Goal: Complete application form: Complete application form

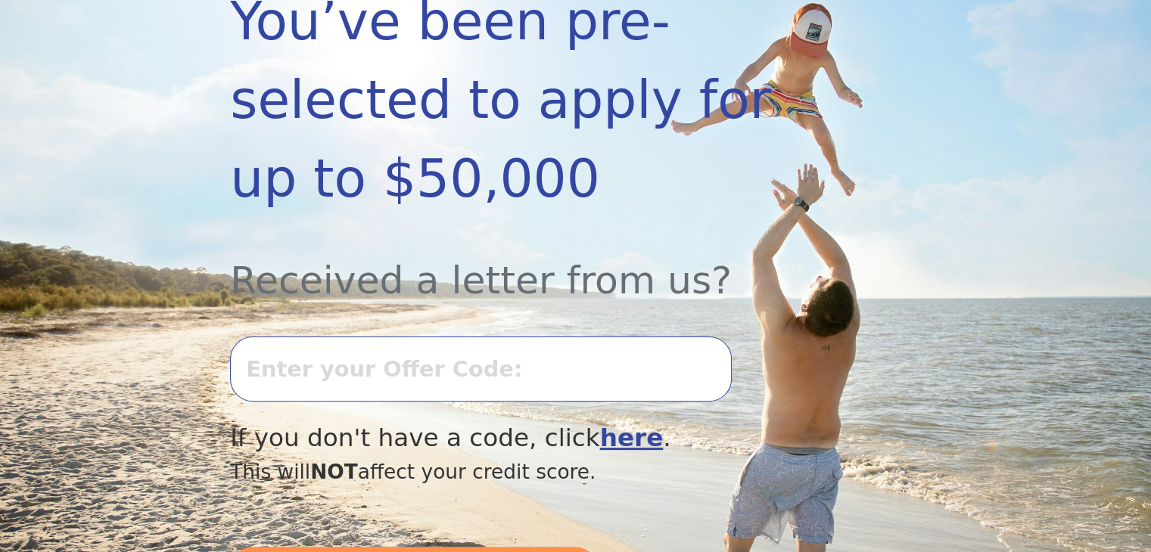
scroll to position [378, 0]
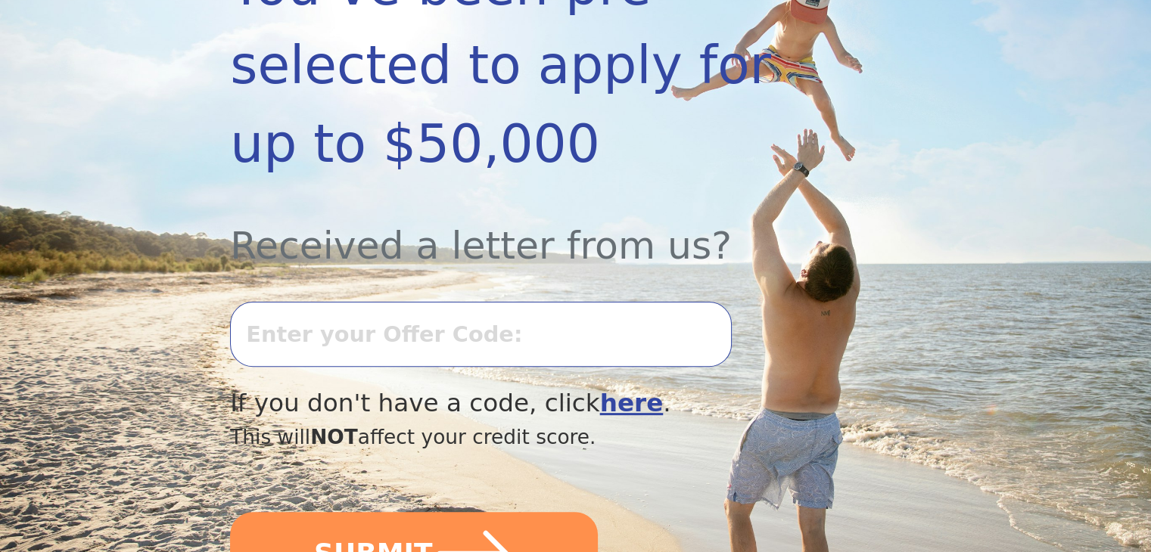
click at [434, 302] on input "text" at bounding box center [480, 334] width 501 height 65
type input "0820K-097277"
click at [230, 512] on button "SUBMIT" at bounding box center [414, 553] width 368 height 83
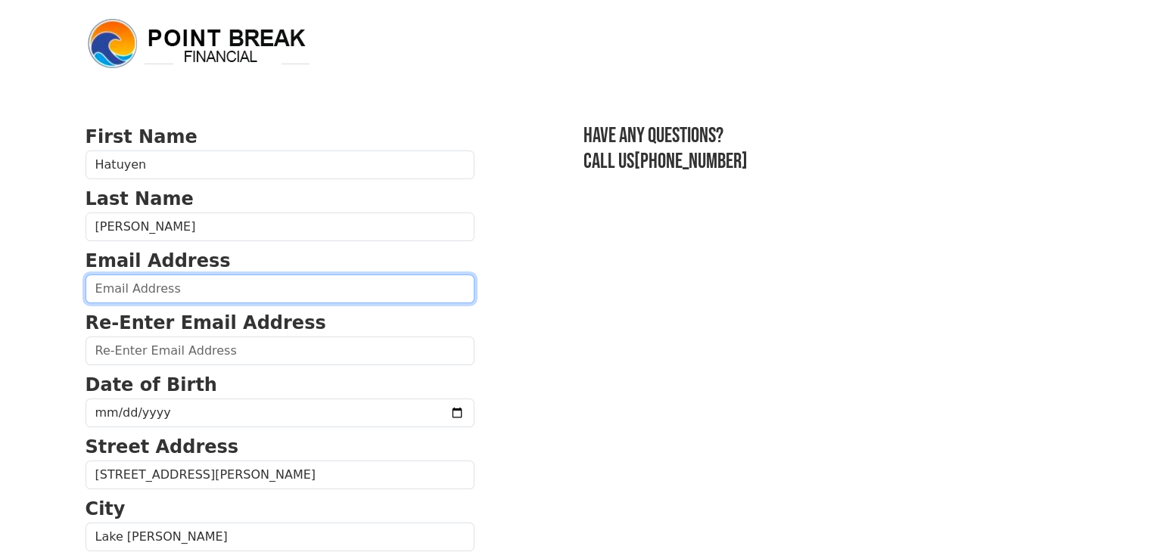
click at [203, 287] on input "email" at bounding box center [280, 289] width 389 height 29
type input "[EMAIL_ADDRESS][DOMAIN_NAME]"
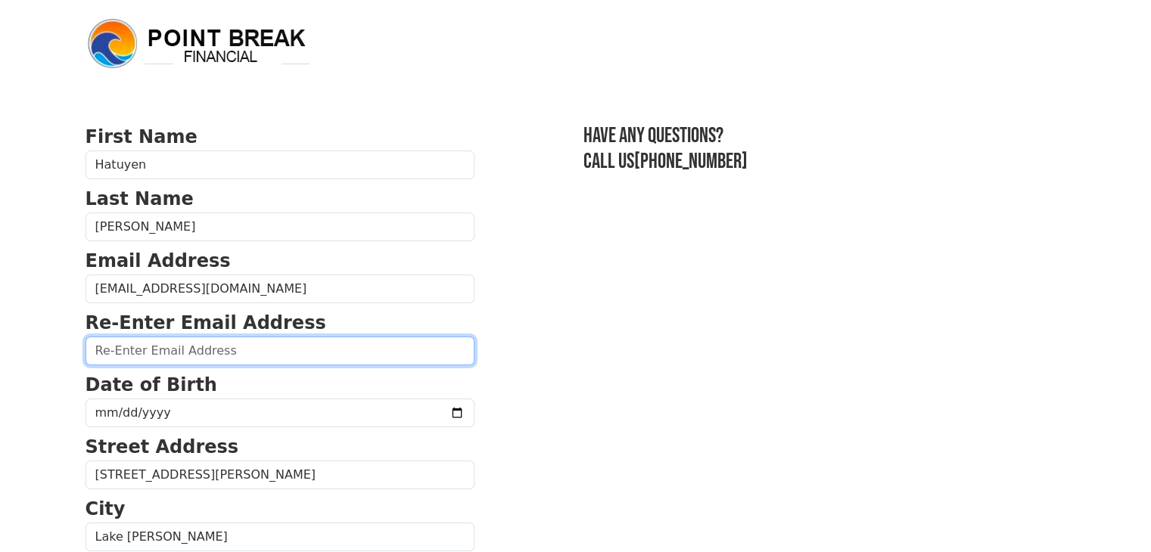
click at [182, 344] on input "email" at bounding box center [280, 351] width 389 height 29
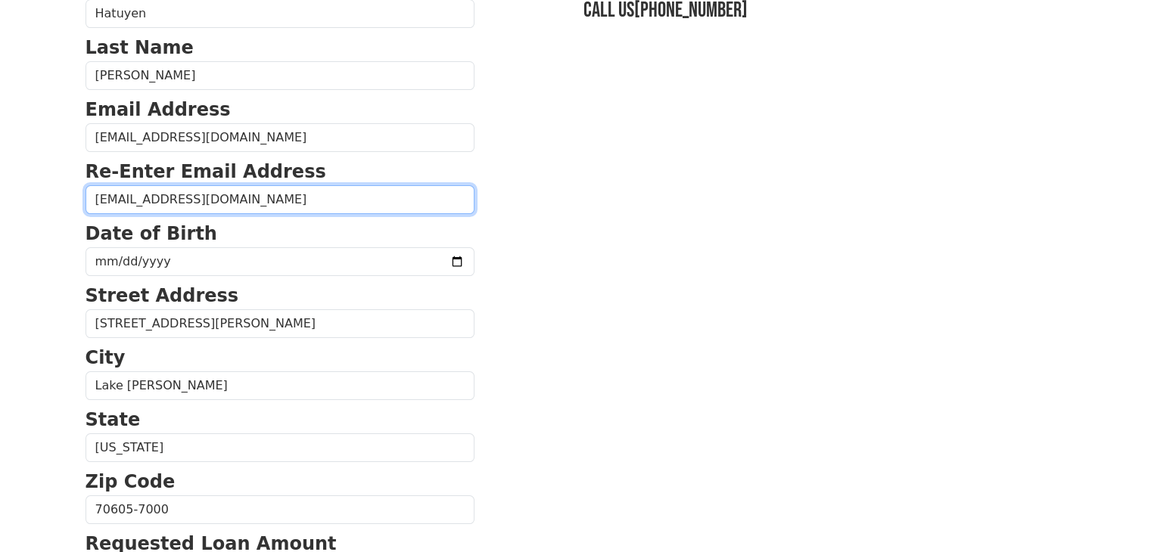
scroll to position [151, 0]
type input "[EMAIL_ADDRESS][DOMAIN_NAME]"
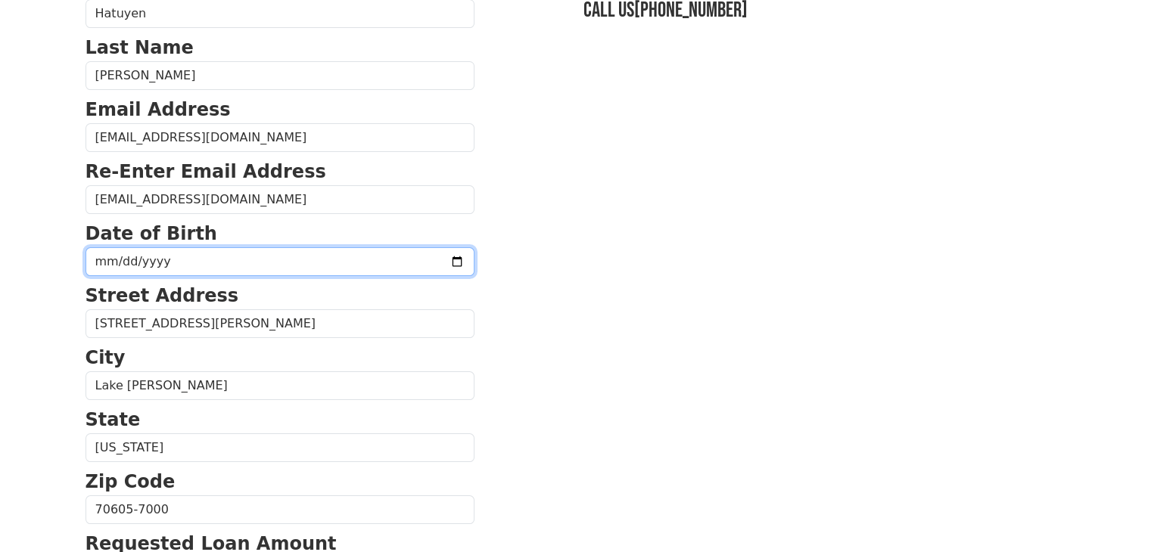
click at [166, 264] on input "date" at bounding box center [280, 261] width 389 height 29
click at [120, 259] on input "date" at bounding box center [280, 261] width 389 height 29
type input "275760-01-20"
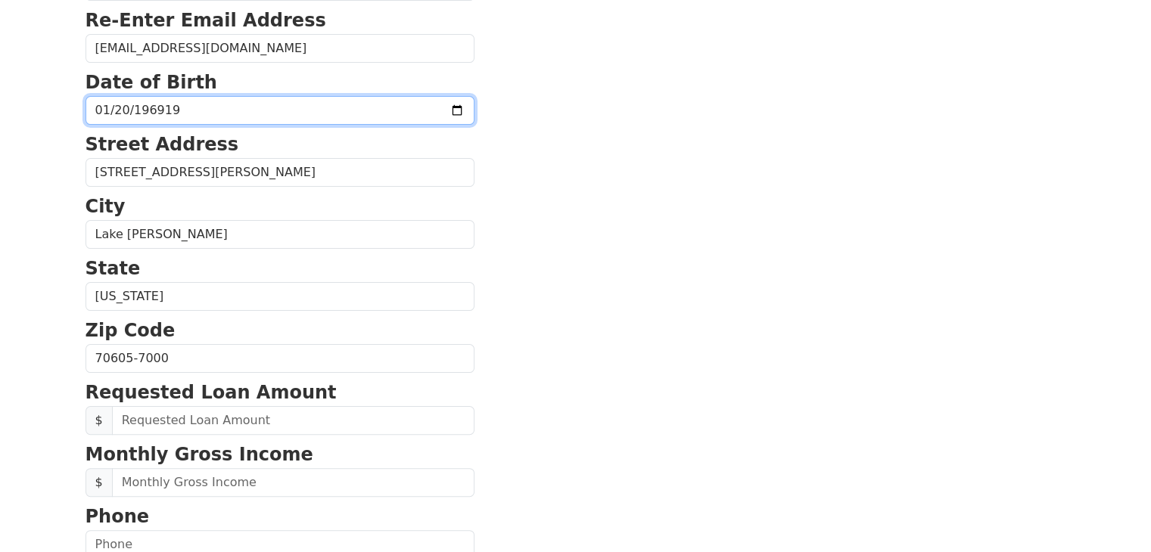
scroll to position [378, 0]
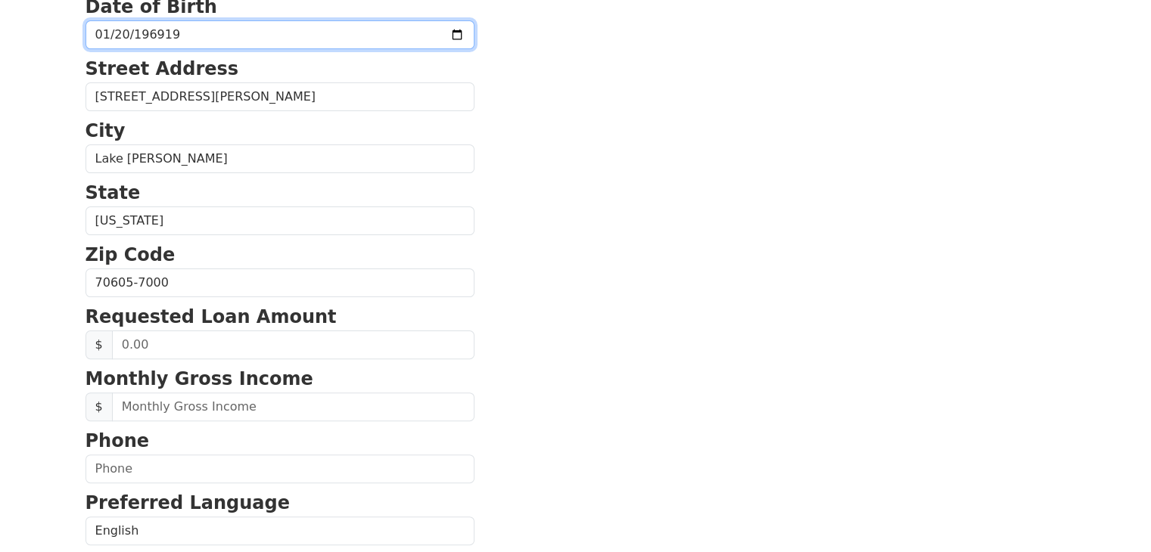
type input "[PHONE_NUMBER]"
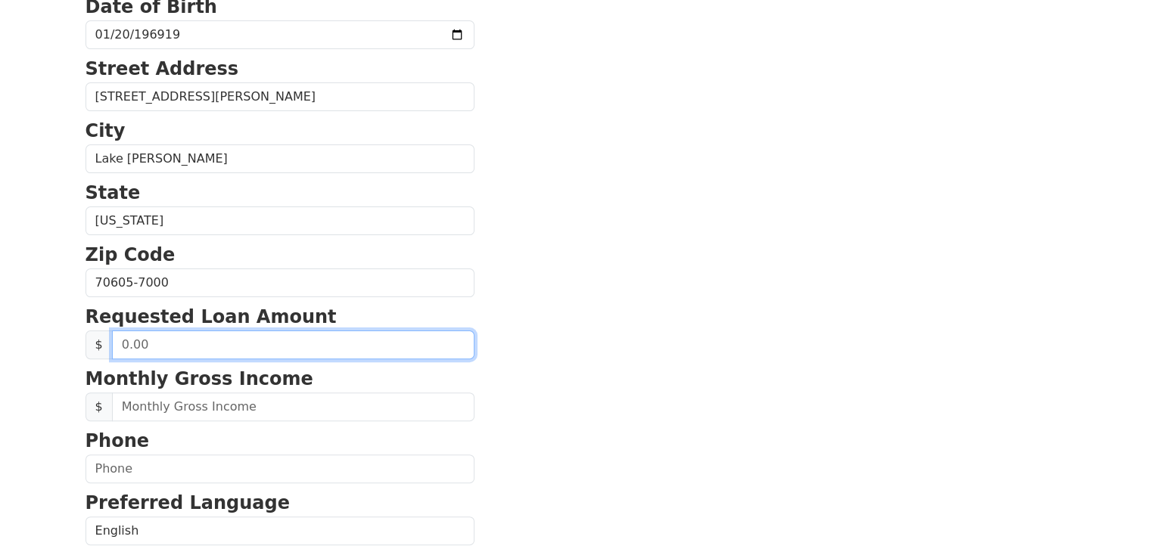
click at [223, 343] on input "text" at bounding box center [293, 345] width 362 height 29
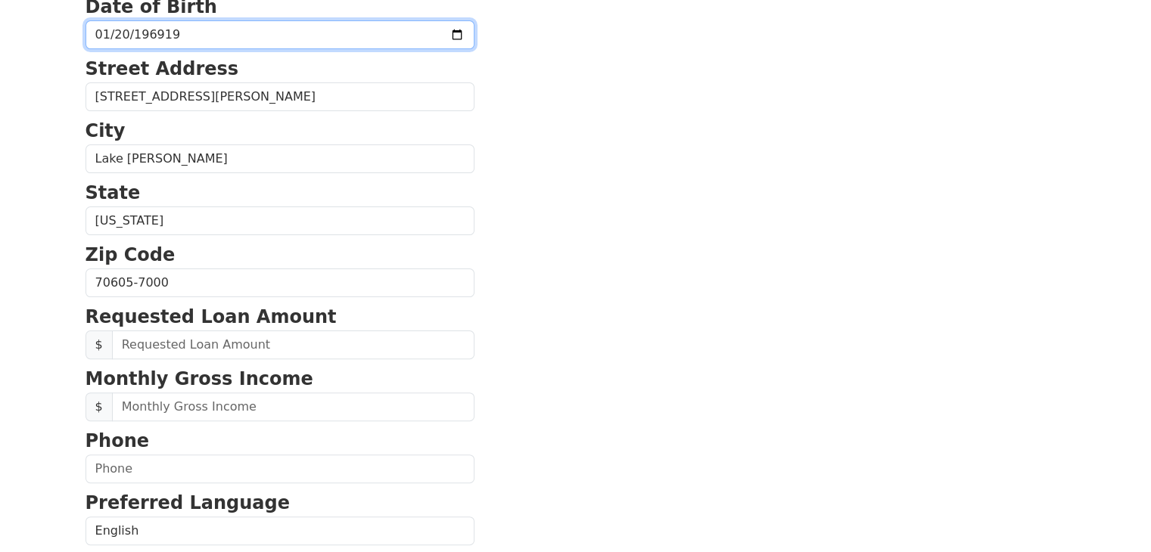
click at [166, 36] on input "[PHONE_NUMBER]" at bounding box center [280, 34] width 389 height 29
type input "0016-01-20"
type input "0969-01-20"
type input "[DATE]"
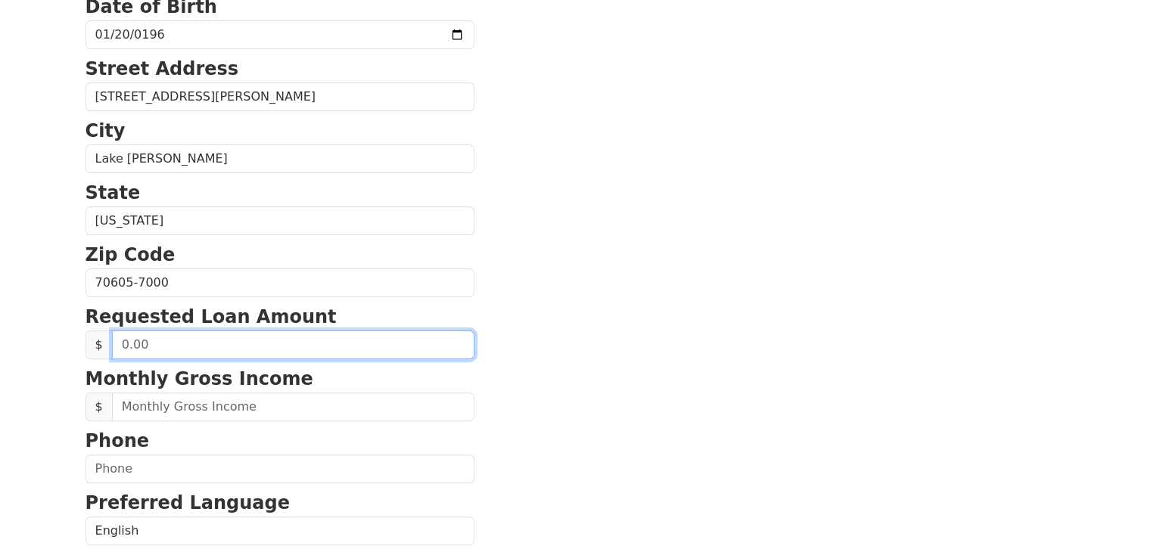
click at [151, 344] on input "text" at bounding box center [293, 345] width 362 height 29
type input "20,000.00"
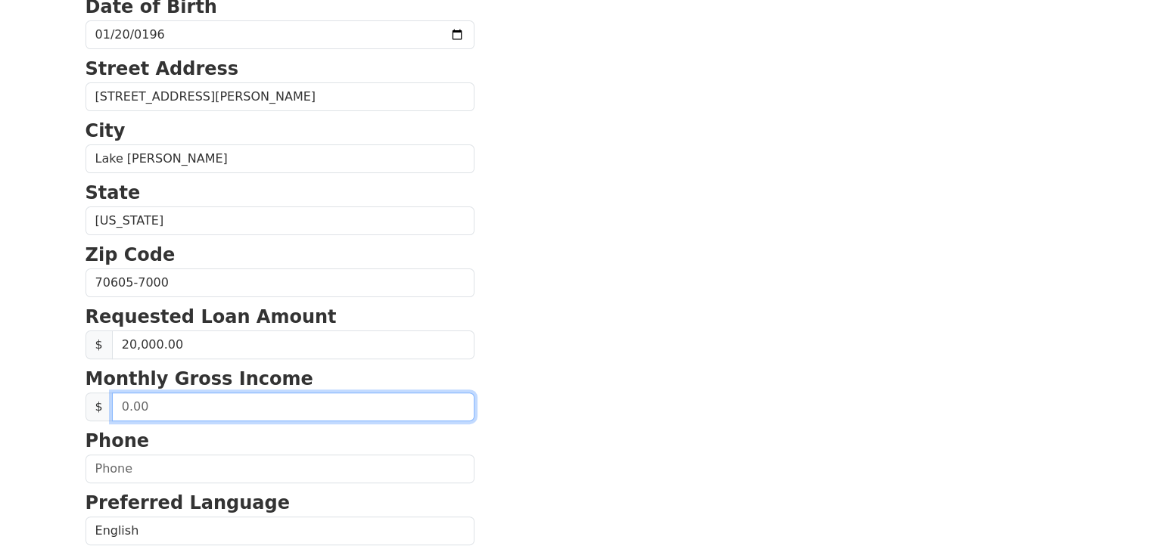
click at [354, 413] on input "text" at bounding box center [293, 407] width 362 height 29
type input "80,000.00"
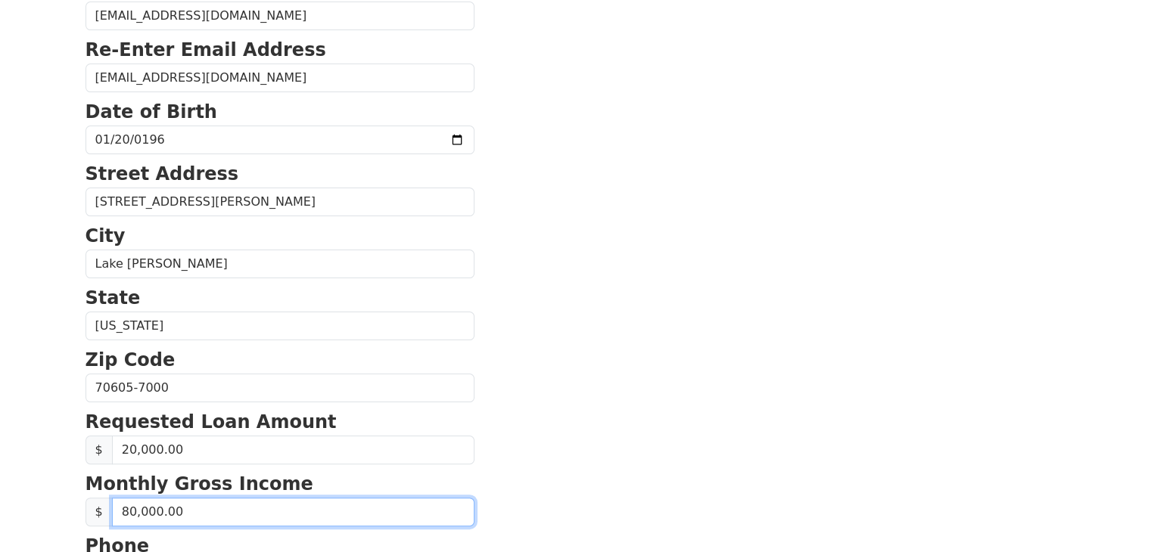
scroll to position [194, 0]
